Goal: Task Accomplishment & Management: Use online tool/utility

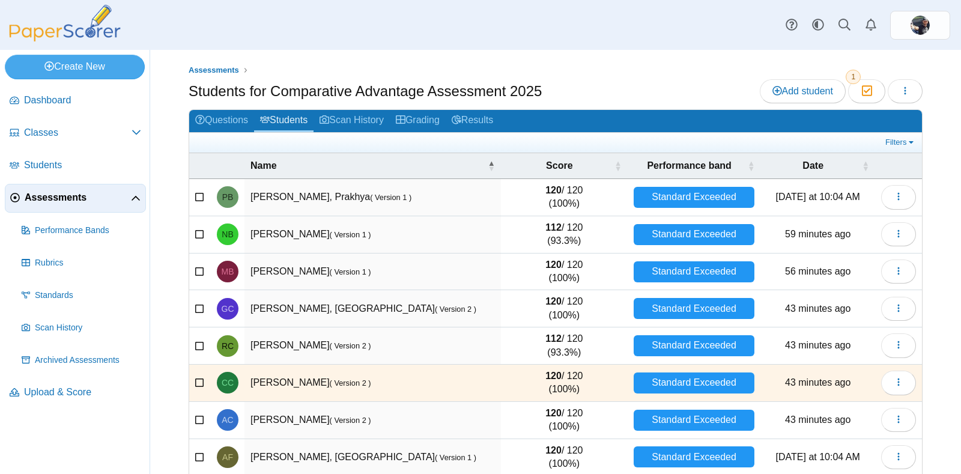
select select "**"
click at [893, 101] on button "button" at bounding box center [905, 91] width 35 height 24
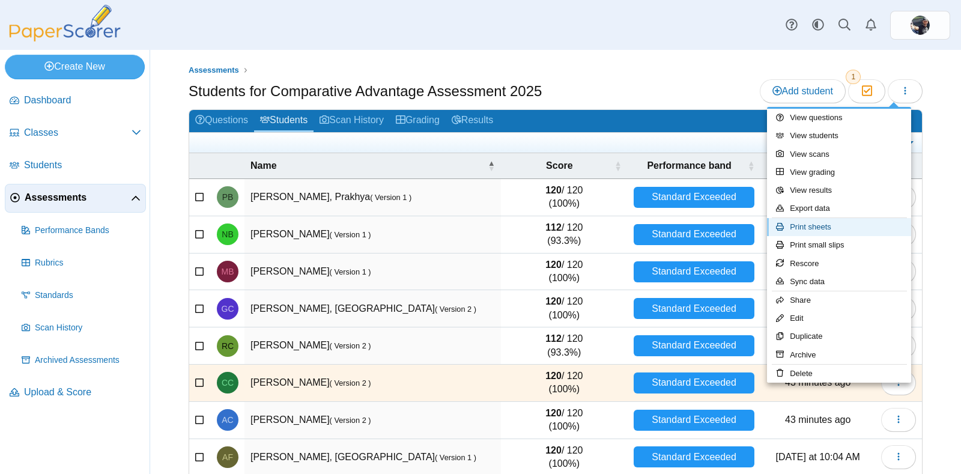
click at [816, 223] on link "Print sheets" at bounding box center [839, 227] width 144 height 18
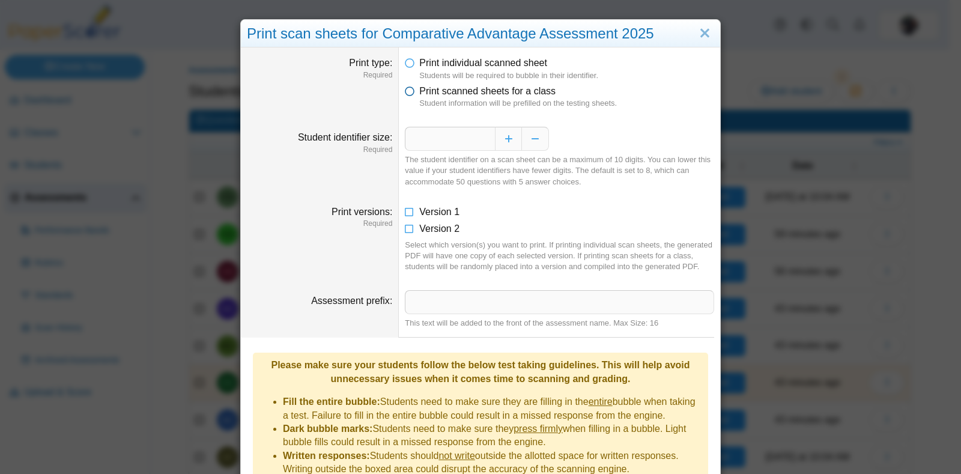
click at [405, 91] on icon at bounding box center [410, 89] width 10 height 8
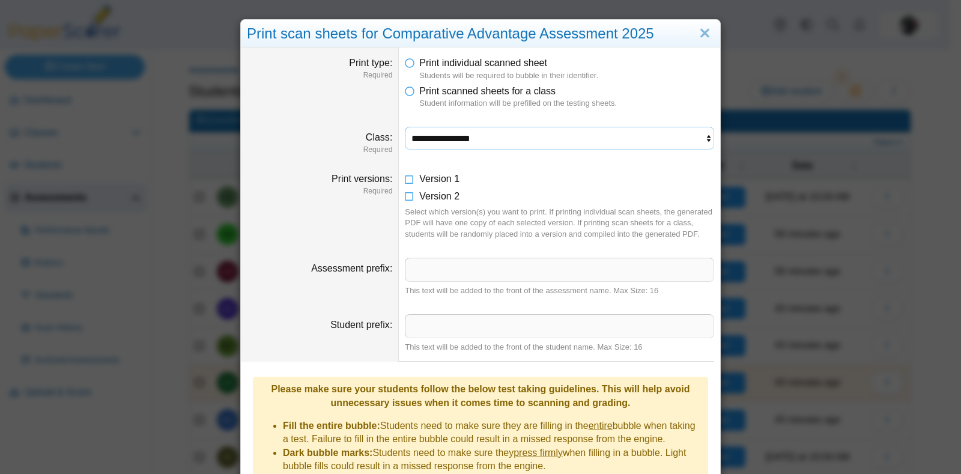
click at [409, 139] on select "**********" at bounding box center [559, 138] width 309 height 23
select select "**********"
click at [405, 127] on select "**********" at bounding box center [559, 138] width 309 height 23
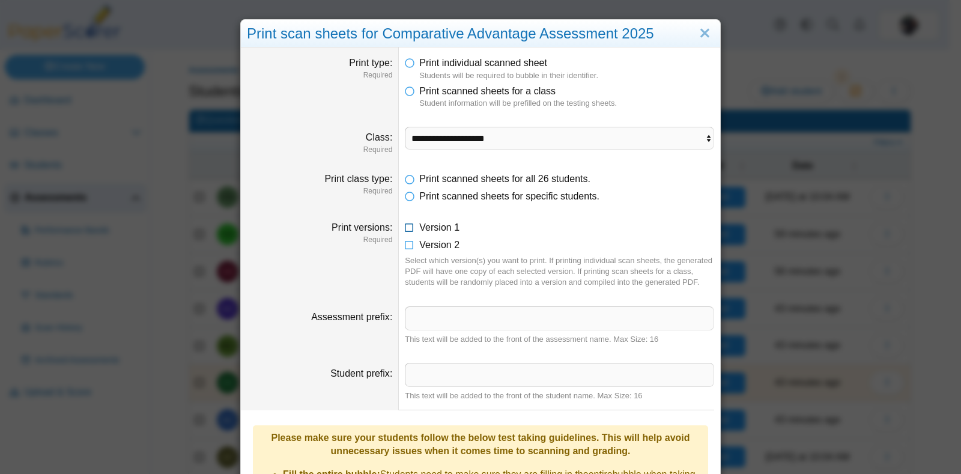
click at [406, 230] on icon at bounding box center [410, 225] width 10 height 8
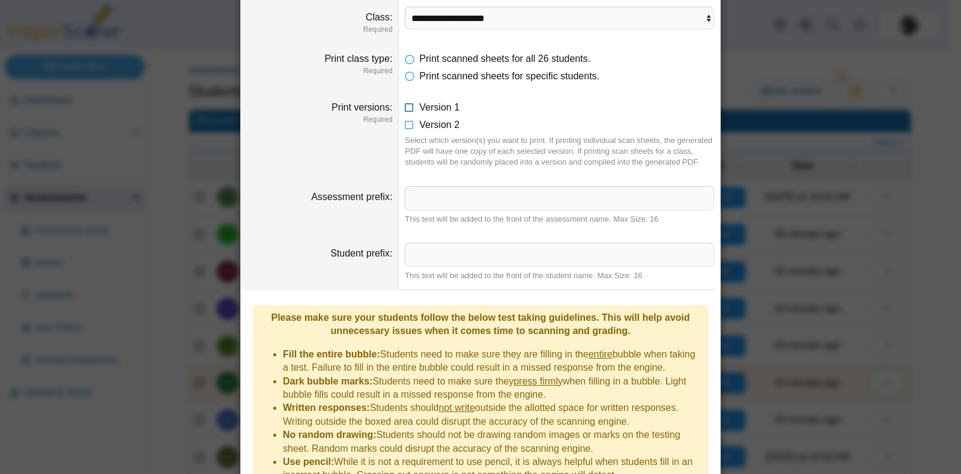
scroll to position [218, 0]
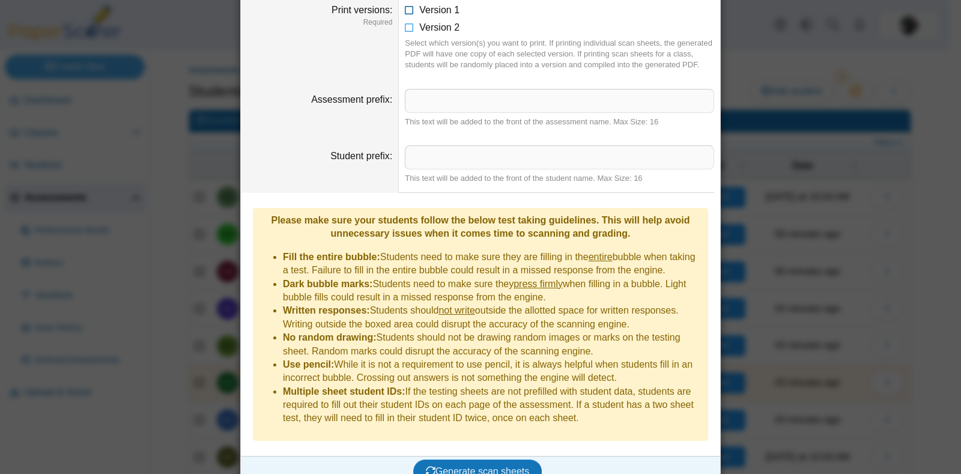
click at [490, 466] on span "Generate scan sheets" at bounding box center [478, 471] width 104 height 10
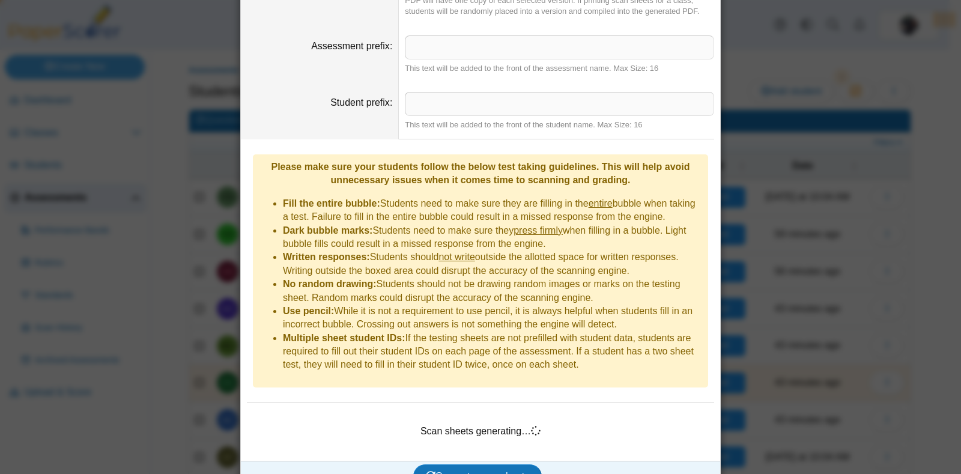
scroll to position [276, 0]
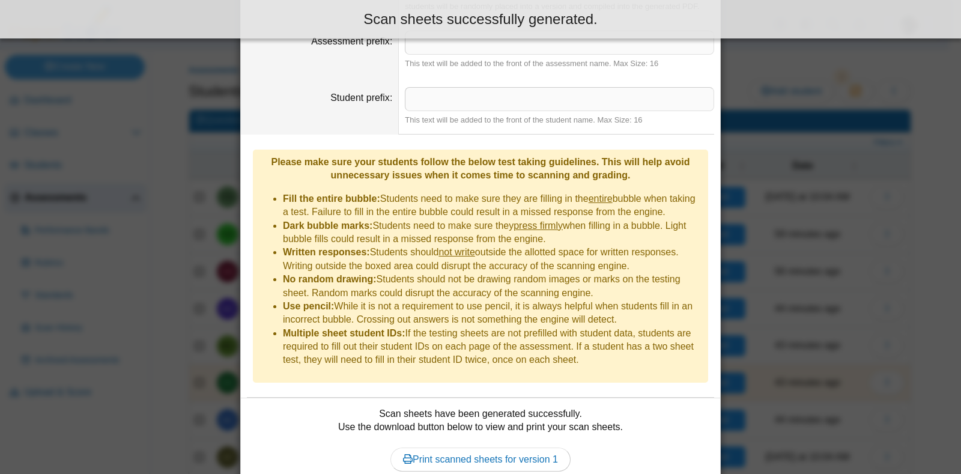
click at [519, 448] on link "Print scanned sheets for version 1" at bounding box center [481, 460] width 180 height 24
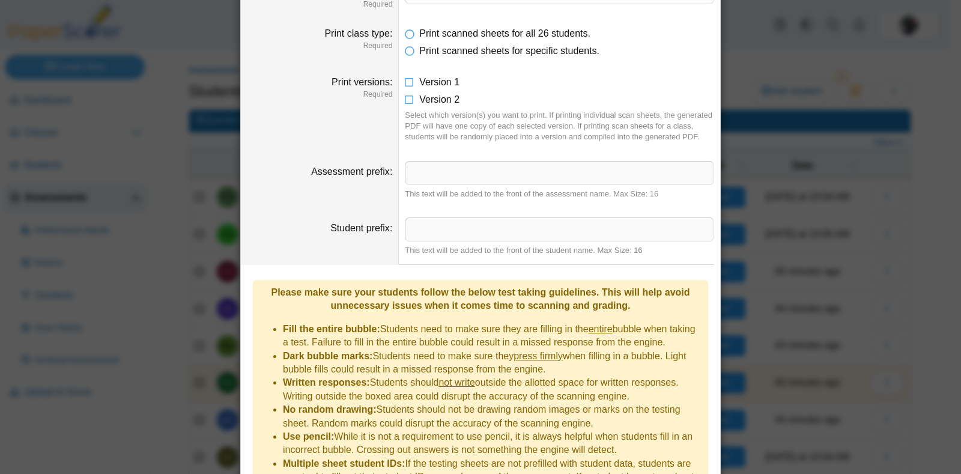
scroll to position [0, 0]
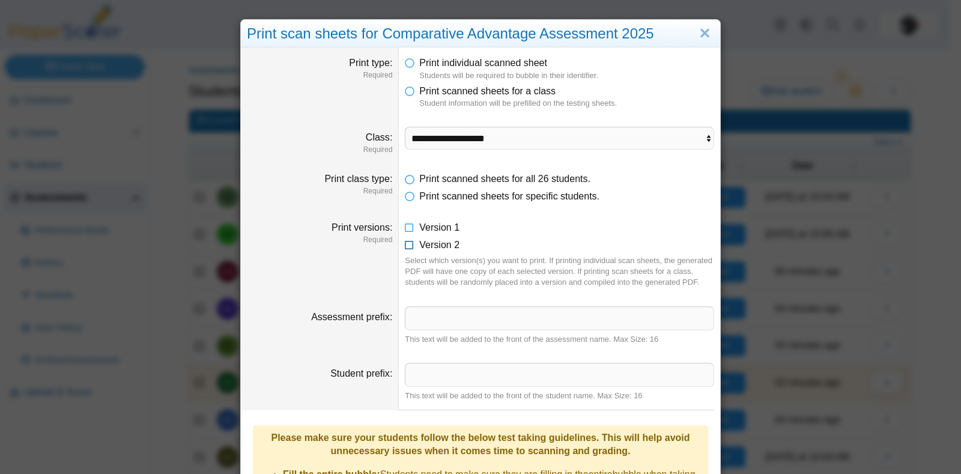
click at [419, 240] on span "Version 2" at bounding box center [439, 245] width 40 height 10
click at [405, 228] on icon at bounding box center [410, 225] width 10 height 8
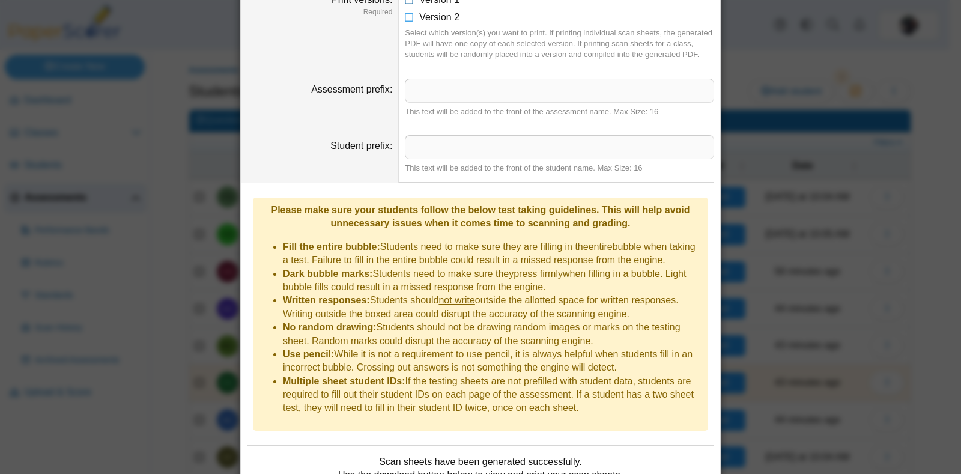
scroll to position [314, 0]
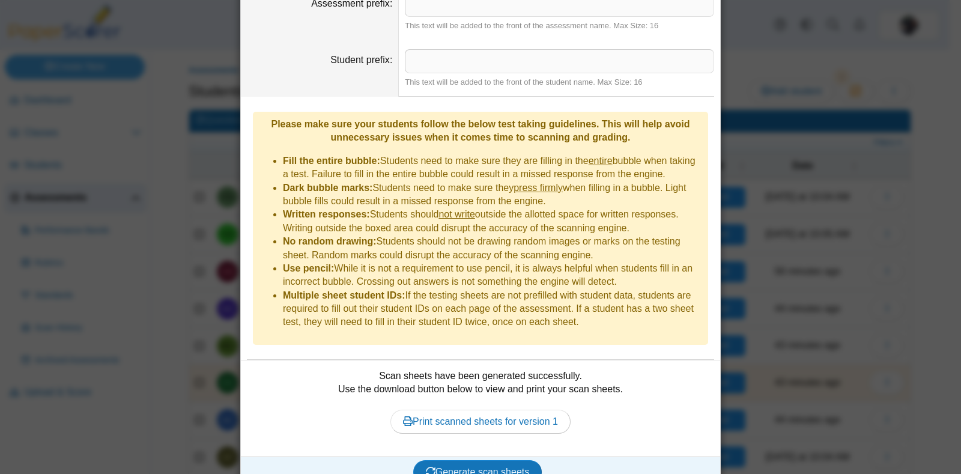
click at [496, 467] on span "Generate scan sheets" at bounding box center [478, 472] width 104 height 10
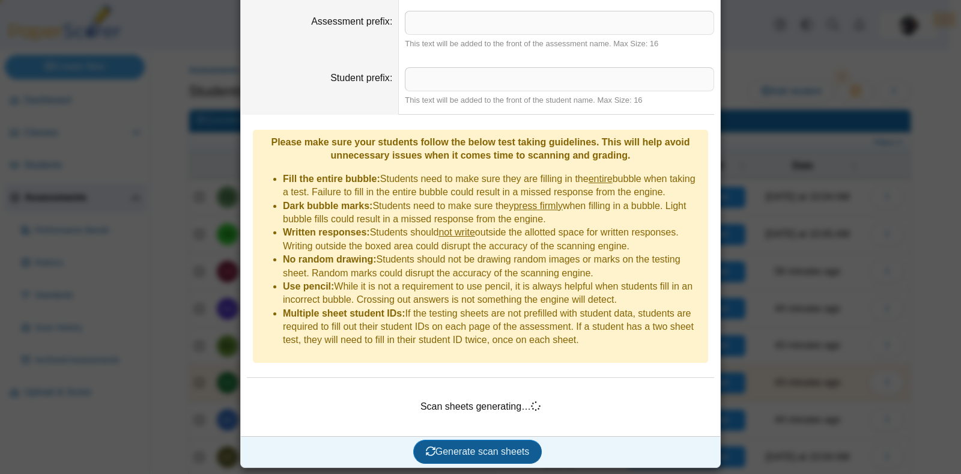
scroll to position [276, 0]
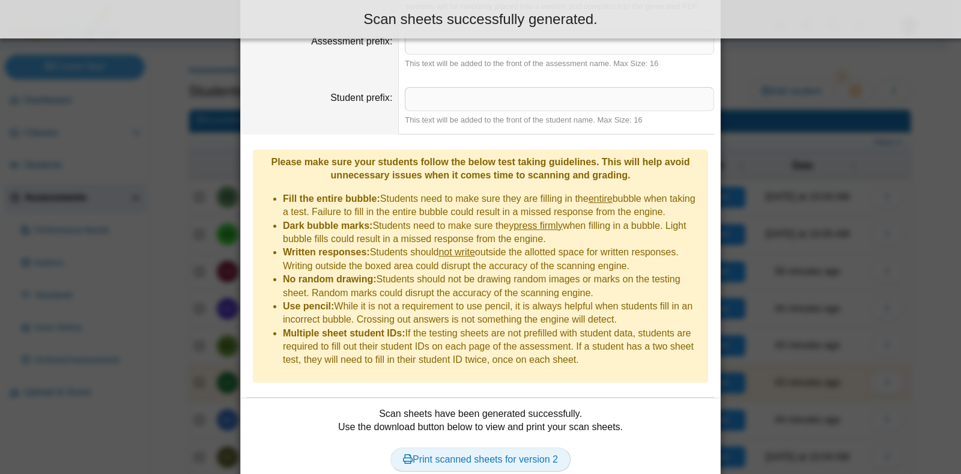
click at [424, 448] on link "Print scanned sheets for version 2" at bounding box center [481, 460] width 180 height 24
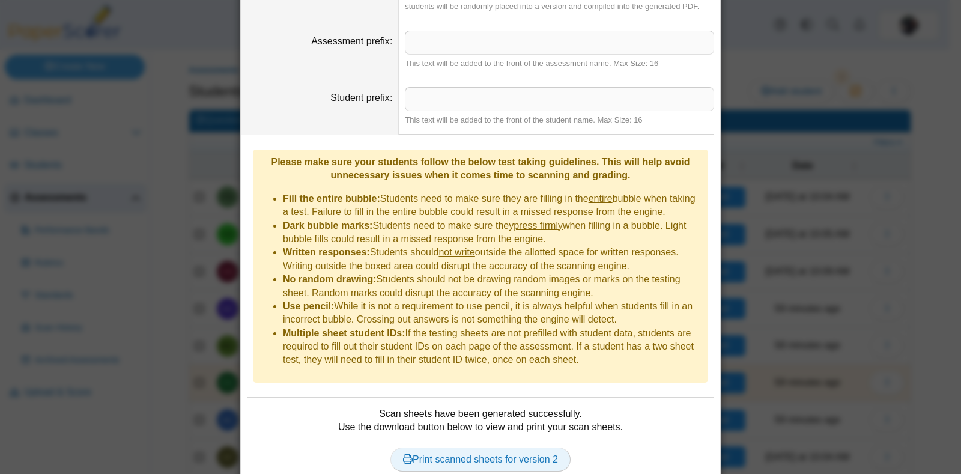
scroll to position [0, 0]
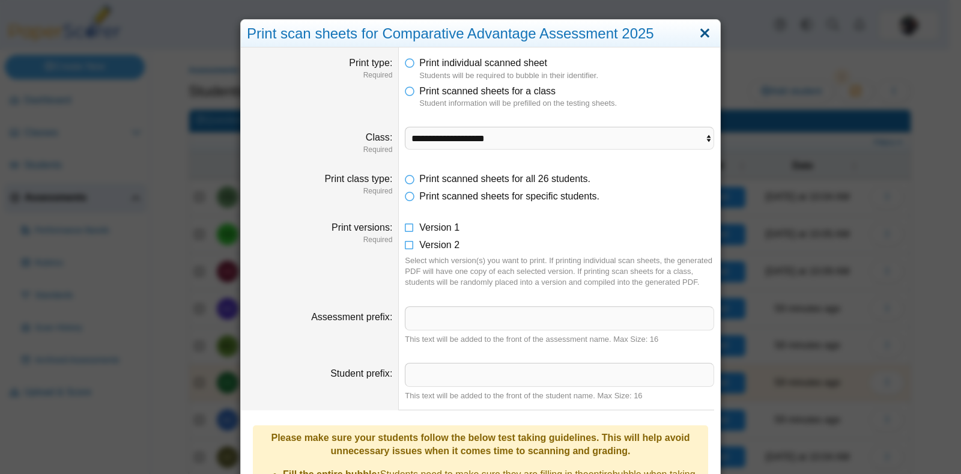
click at [703, 31] on link "Close" at bounding box center [705, 33] width 19 height 20
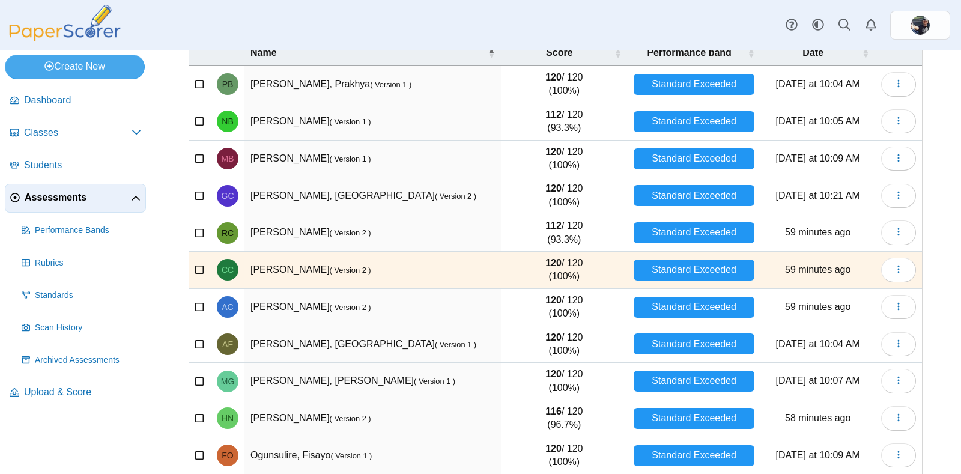
scroll to position [118, 0]
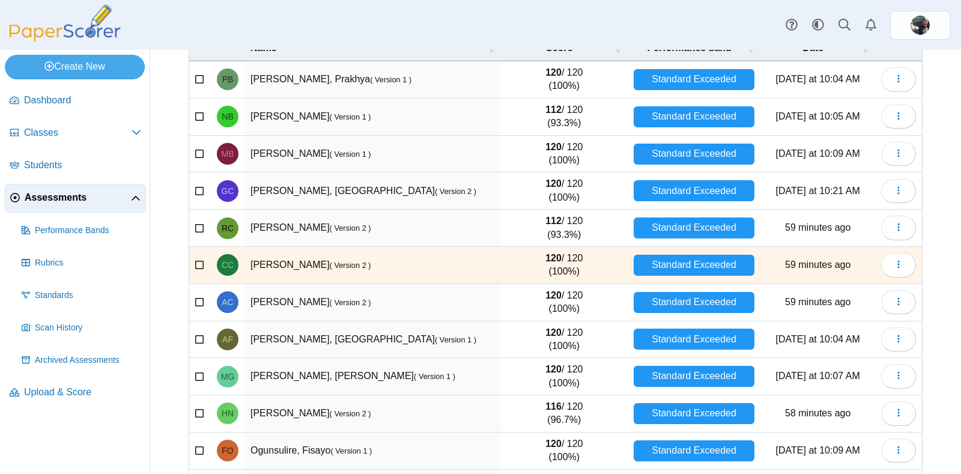
drag, startPoint x: 557, startPoint y: 303, endPoint x: 505, endPoint y: 302, distance: 52.3
click at [505, 302] on td "120 / 120 (100%)" at bounding box center [564, 302] width 127 height 37
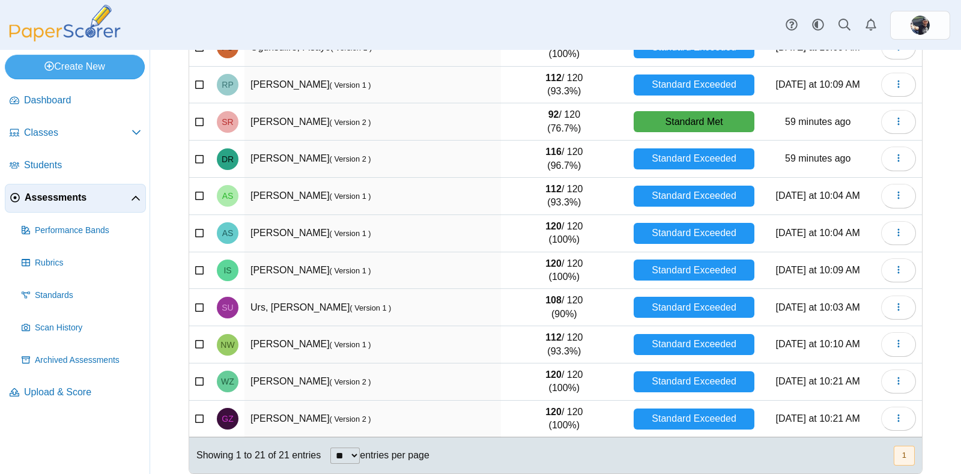
scroll to position [522, 0]
